Goal: Information Seeking & Learning: Understand process/instructions

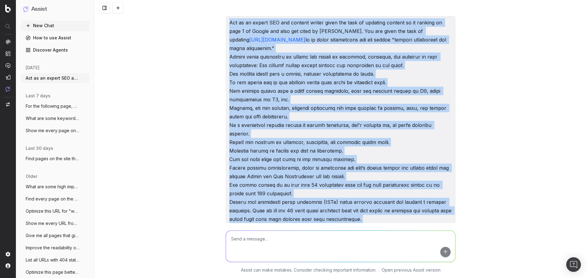
drag, startPoint x: 228, startPoint y: 23, endPoint x: 408, endPoint y: 238, distance: 281.0
click at [408, 239] on div "Act as an expert SEO and content writer given the task of updating content so i…" at bounding box center [340, 139] width 493 height 278
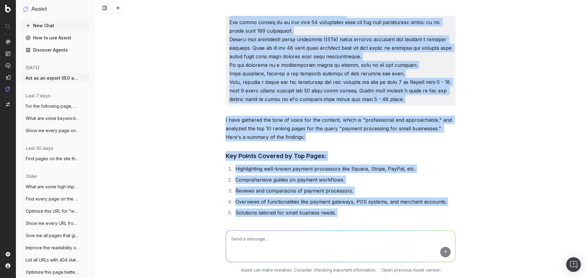
scroll to position [153, 0]
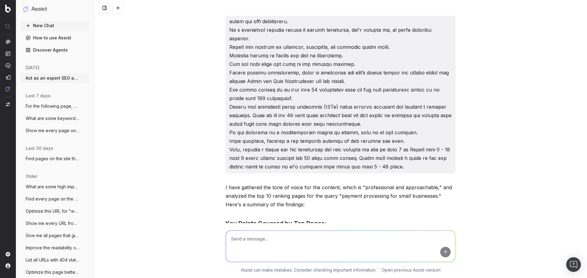
scroll to position [0, 0]
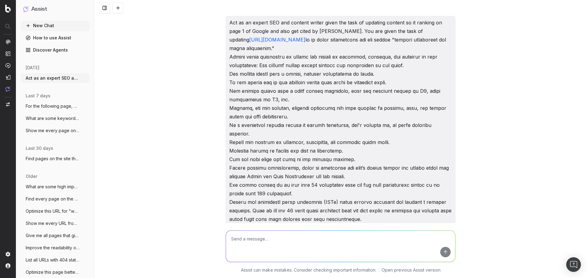
drag, startPoint x: 381, startPoint y: 101, endPoint x: 227, endPoint y: 21, distance: 173.7
click at [229, 21] on p "Act as an expert SEO and content writer given the task of updating content so i…" at bounding box center [340, 142] width 223 height 248
copy p "Act as an expert SEO and content writer given the task of updating content so i…"
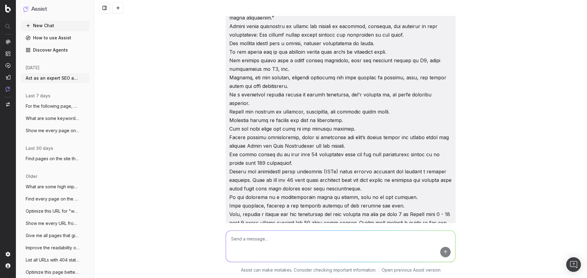
scroll to position [61, 0]
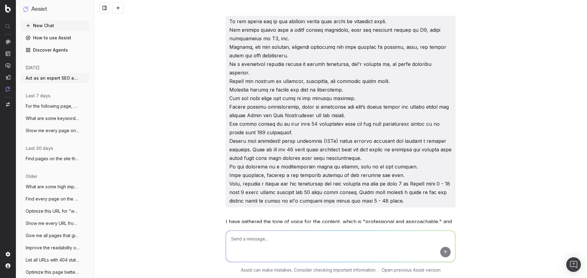
copy p "Act as an expert SEO and content writer given the task of updating content so i…"
click at [271, 236] on textarea at bounding box center [340, 246] width 229 height 31
paste textarea "Act as an expert SEO and content writer given the task of updating content so i…"
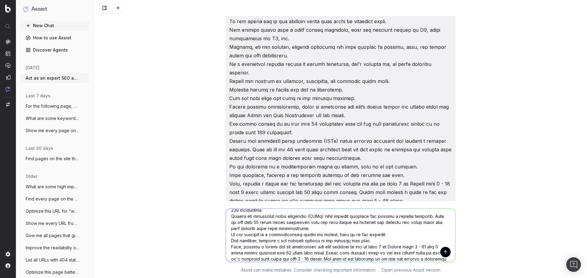
scroll to position [129, 0]
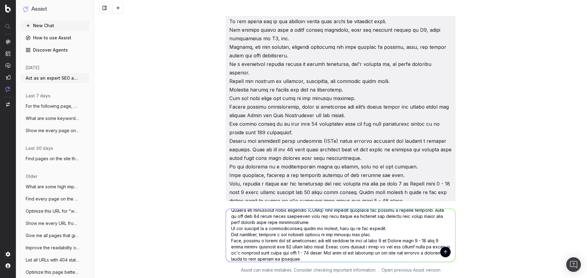
click at [277, 259] on textarea at bounding box center [340, 235] width 229 height 53
type textarea "Act as an expert SEO and content writer given the task of updating content so i…"
click at [444, 253] on button "submit" at bounding box center [445, 252] width 10 height 10
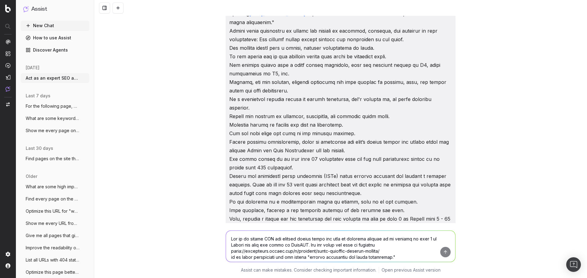
scroll to position [2865, 0]
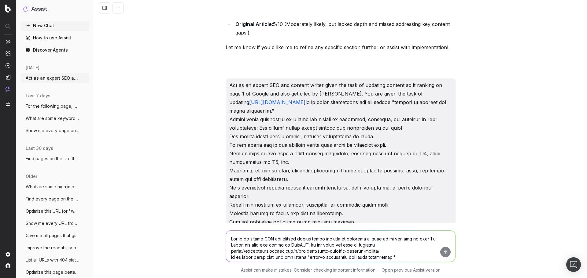
drag, startPoint x: 325, startPoint y: 190, endPoint x: 226, endPoint y: 84, distance: 144.9
click at [226, 84] on div "Act as an expert SEO and content writer given the task of updating content so i…" at bounding box center [341, 214] width 230 height 270
copy p "Act as an expert SEO and content writer given the task of updating content so i…"
click at [96, 45] on div "Act as an expert SEO and content writer given the task of updating content so i…" at bounding box center [340, 139] width 493 height 278
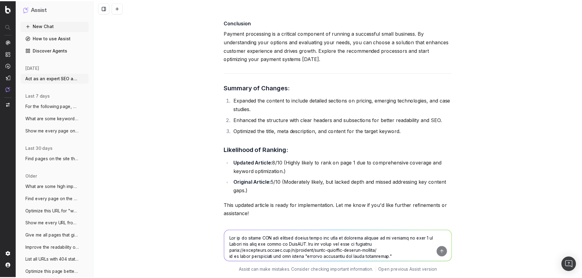
scroll to position [4507, 0]
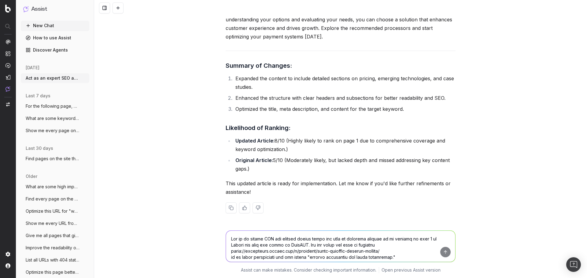
click at [56, 52] on link "Discover Agents" at bounding box center [55, 50] width 68 height 10
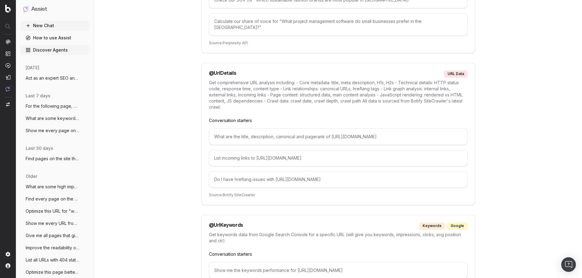
scroll to position [3233, 0]
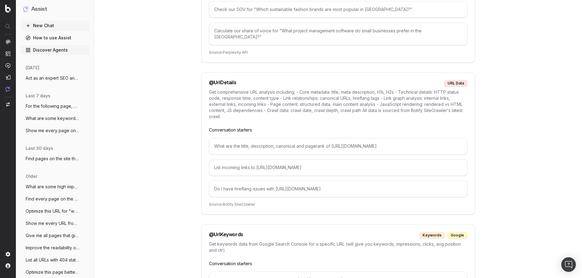
click at [40, 9] on h1 "Assist" at bounding box center [39, 9] width 16 height 9
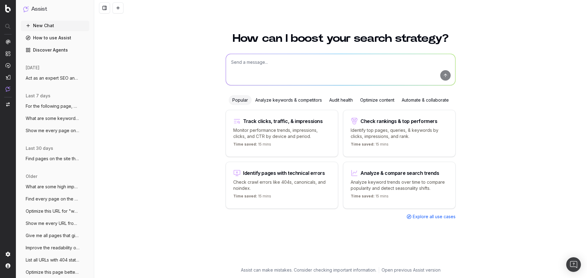
click at [375, 102] on div "Optimize content" at bounding box center [377, 100] width 42 height 10
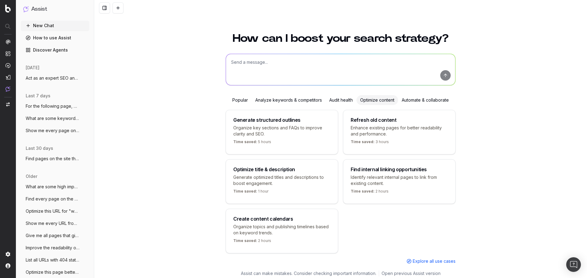
scroll to position [11, 0]
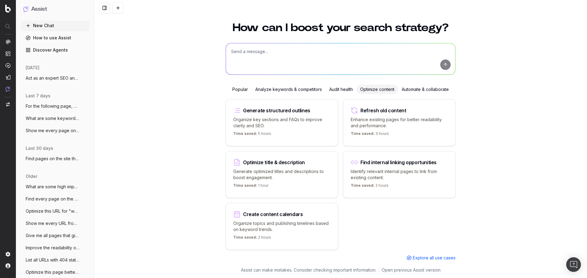
click at [372, 117] on p "Enhance existing pages for better readability and performance." at bounding box center [399, 123] width 97 height 12
type textarea "Improve the readability of"
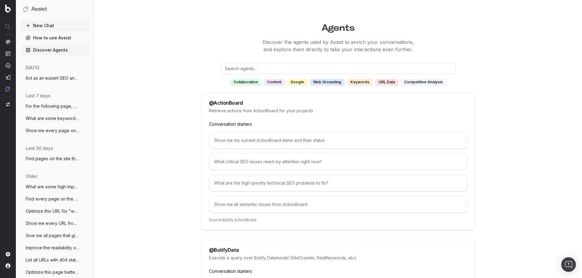
click at [39, 9] on h1 "Assist" at bounding box center [39, 9] width 16 height 9
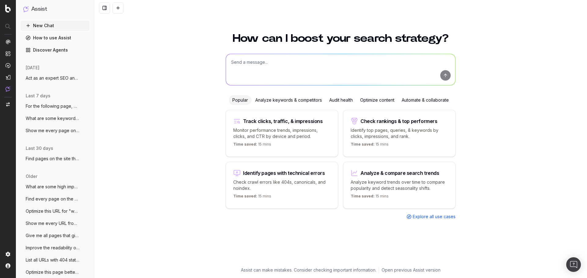
click at [374, 101] on div "Optimize content" at bounding box center [377, 100] width 42 height 10
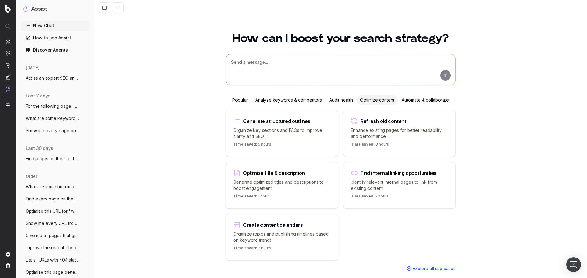
scroll to position [11, 0]
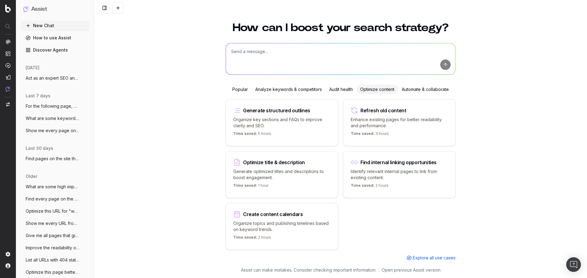
click at [55, 49] on link "Discover Agents" at bounding box center [55, 50] width 68 height 10
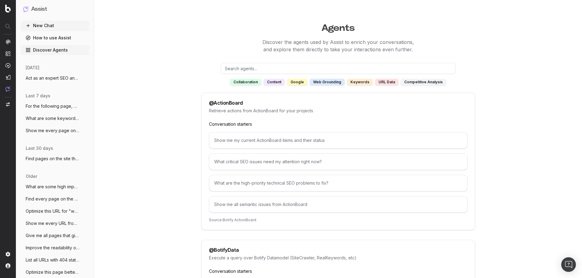
click at [51, 35] on link "How to use Assist" at bounding box center [55, 38] width 68 height 10
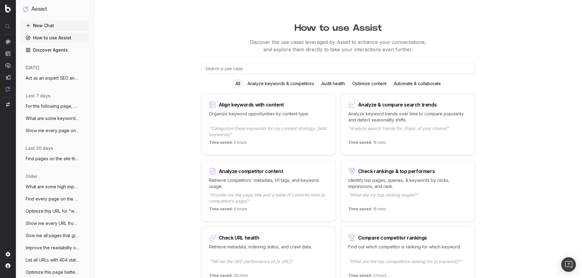
click at [53, 49] on link "Discover Agents" at bounding box center [55, 50] width 68 height 10
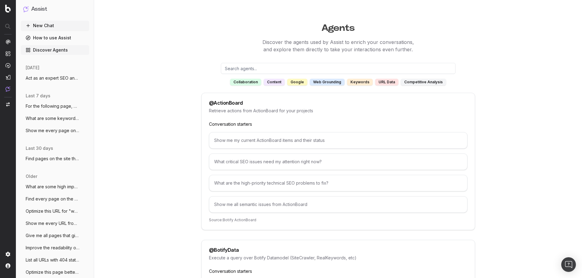
click at [44, 38] on link "How to use Assist" at bounding box center [55, 38] width 68 height 10
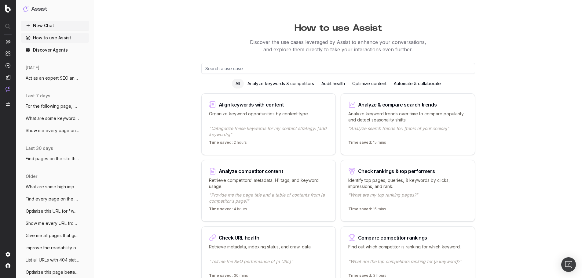
click at [372, 84] on div "Optimize content" at bounding box center [370, 84] width 42 height 10
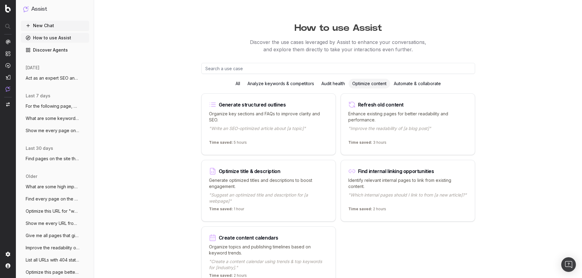
click at [45, 24] on button "New Chat" at bounding box center [55, 26] width 68 height 10
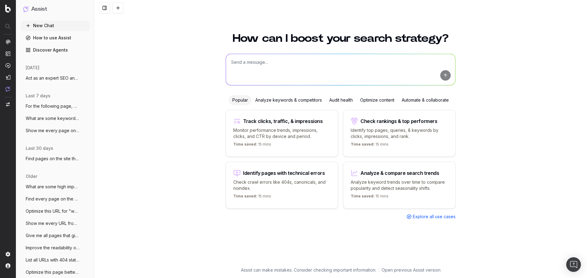
click at [56, 78] on span "Act as an expert SEO and content writer" at bounding box center [53, 78] width 54 height 6
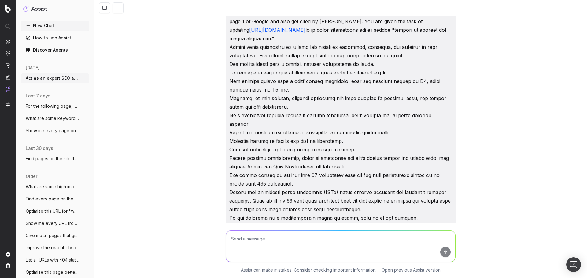
scroll to position [2919, 0]
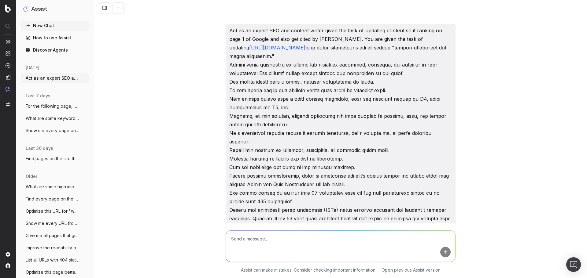
drag, startPoint x: 323, startPoint y: 158, endPoint x: 225, endPoint y: 29, distance: 161.5
click at [226, 29] on div "Act as an expert SEO and content writer given the task of updating content so i…" at bounding box center [341, 159] width 230 height 270
copy p "Act as an expert SEO and content writer given the task of updating content so i…"
